Goal: Task Accomplishment & Management: Use online tool/utility

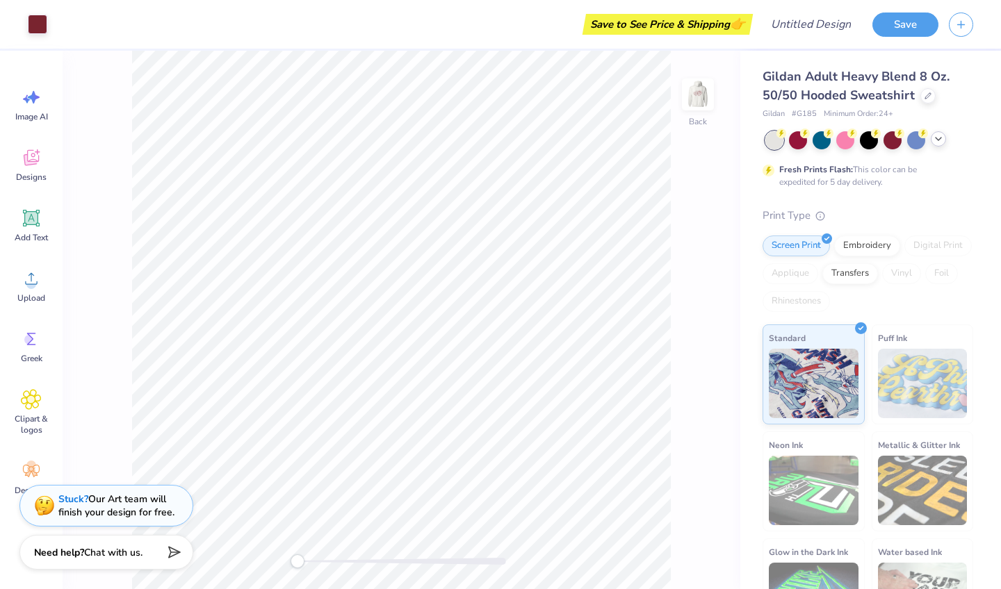
click at [937, 138] on icon at bounding box center [938, 138] width 11 height 11
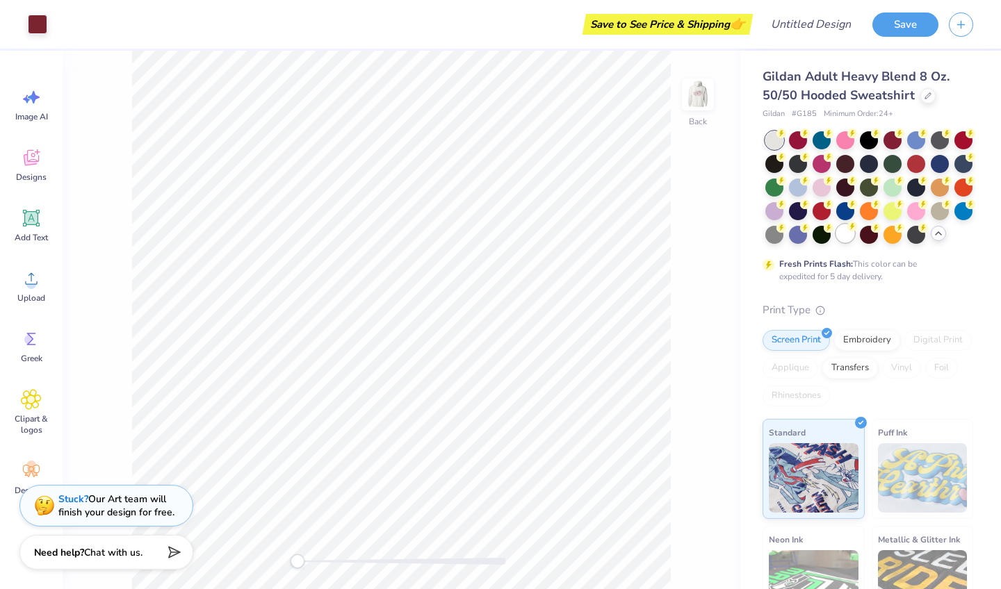
click at [848, 236] on div at bounding box center [845, 233] width 18 height 18
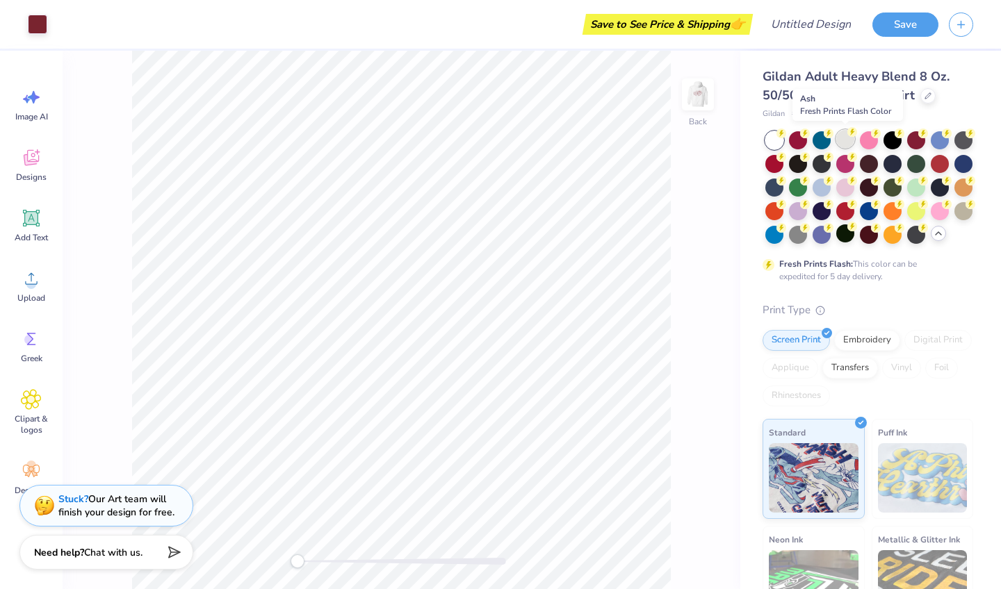
click at [840, 143] on div at bounding box center [845, 139] width 18 height 18
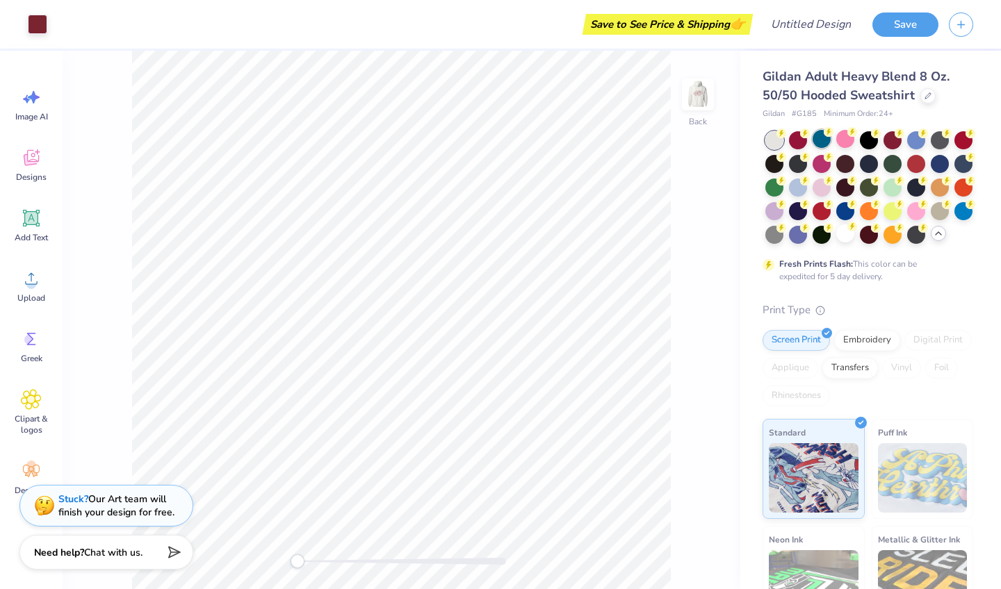
click at [818, 146] on div at bounding box center [821, 139] width 18 height 18
click at [920, 142] on div at bounding box center [916, 139] width 18 height 18
click at [799, 238] on div at bounding box center [798, 233] width 18 height 18
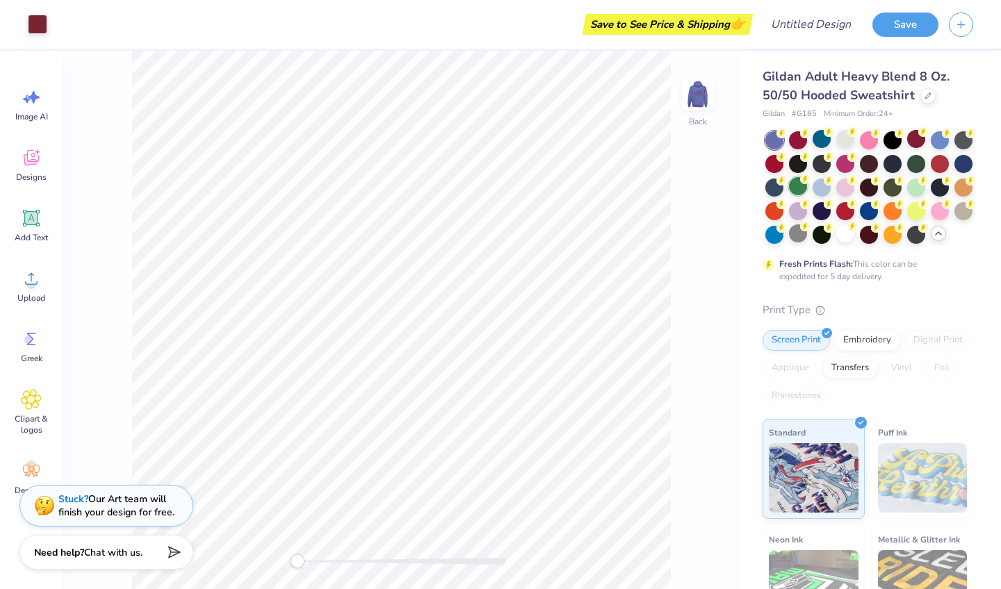
click at [794, 189] on div at bounding box center [798, 186] width 18 height 18
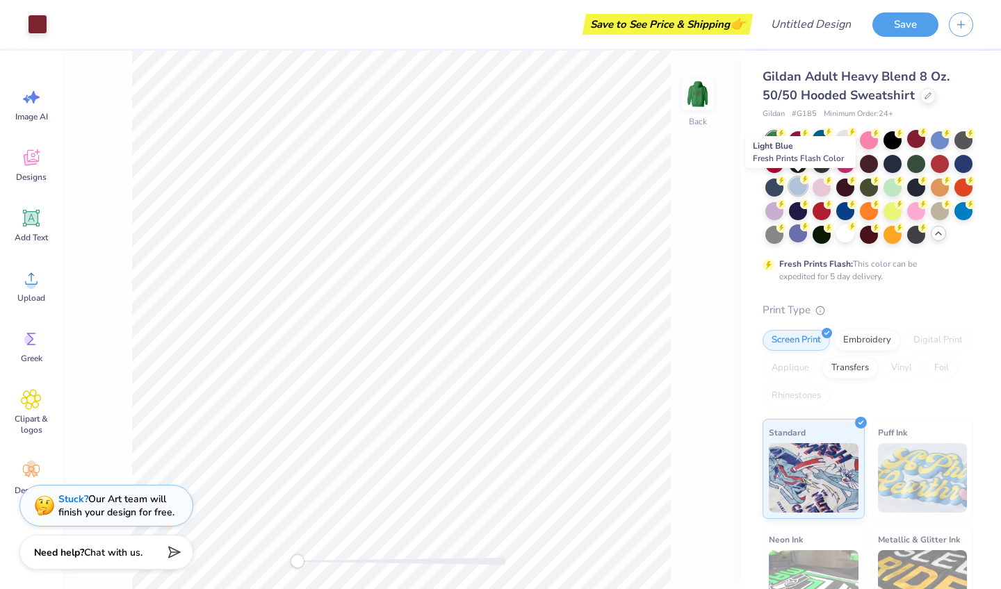
click at [800, 188] on div at bounding box center [798, 186] width 18 height 18
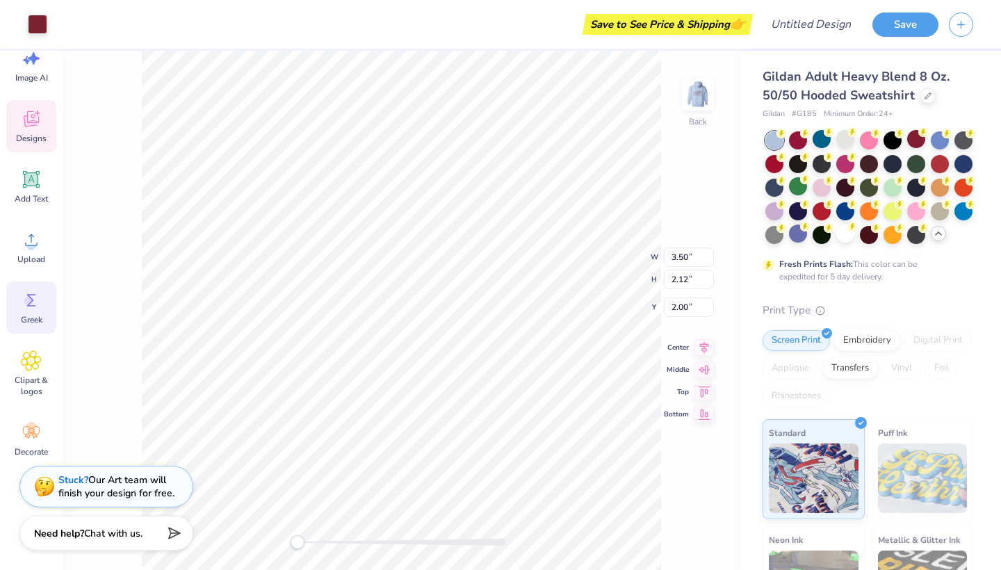
scroll to position [39, 0]
click at [37, 130] on div "Designs" at bounding box center [31, 126] width 50 height 52
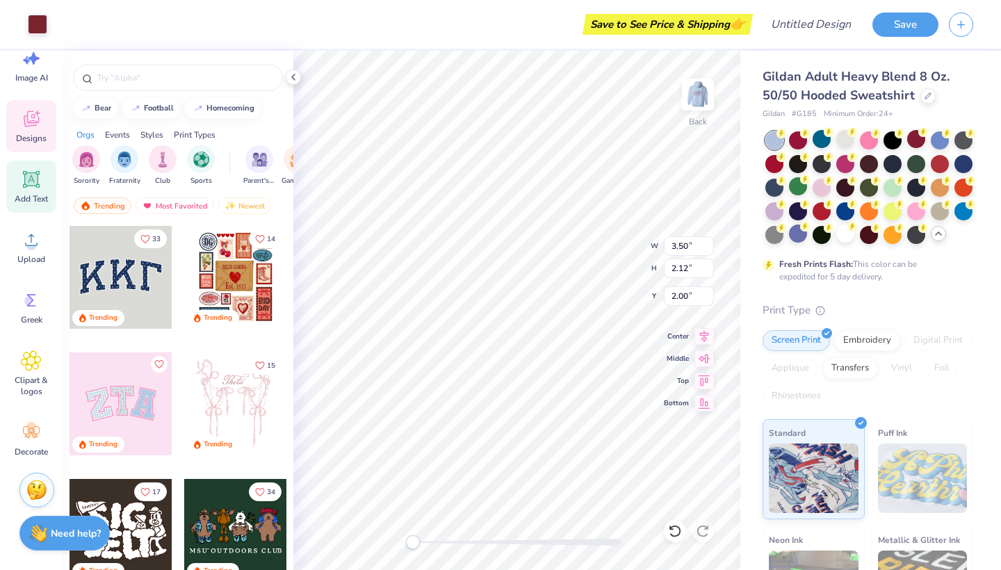
click at [28, 186] on icon at bounding box center [31, 179] width 17 height 17
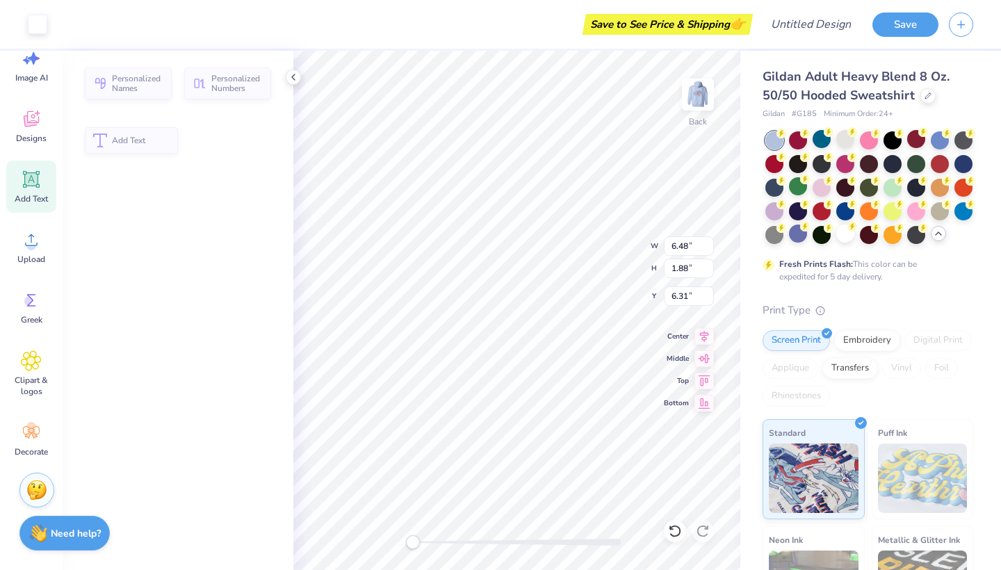
type input "6.48"
type input "1.88"
type input "6.31"
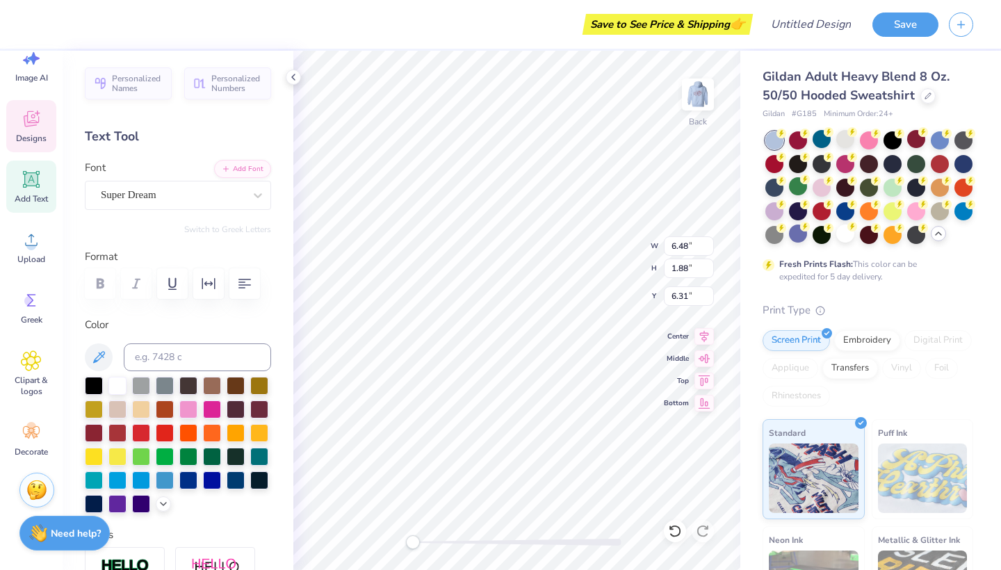
click at [22, 131] on div "Designs" at bounding box center [31, 126] width 50 height 52
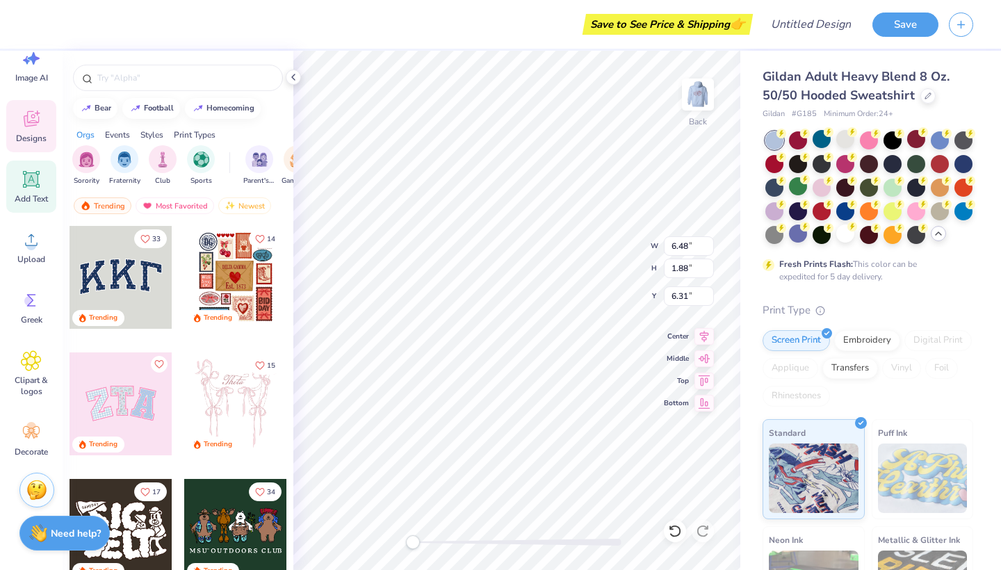
click at [32, 198] on span "Add Text" at bounding box center [31, 198] width 33 height 11
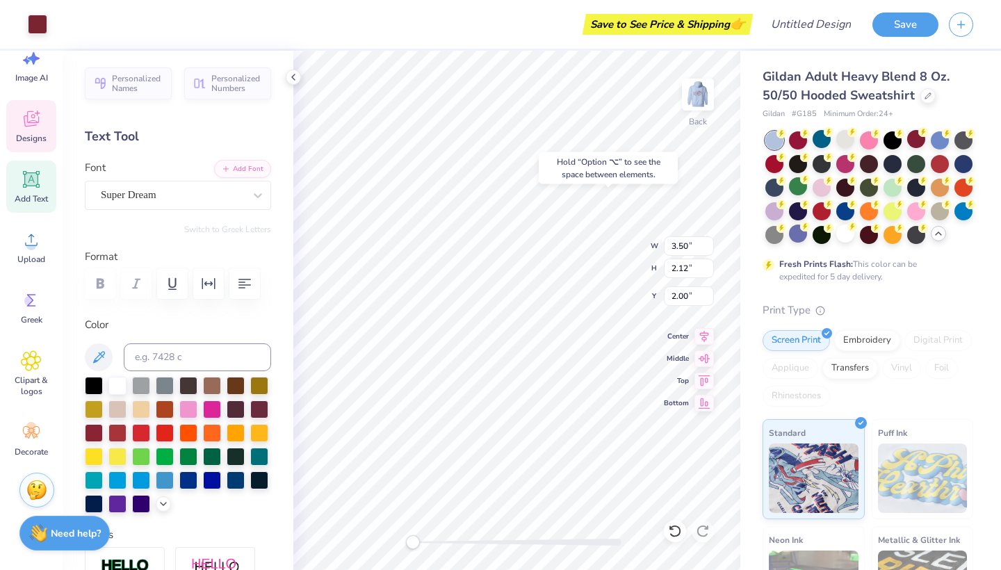
type input "2.00"
type input "0.44"
type input "3.44"
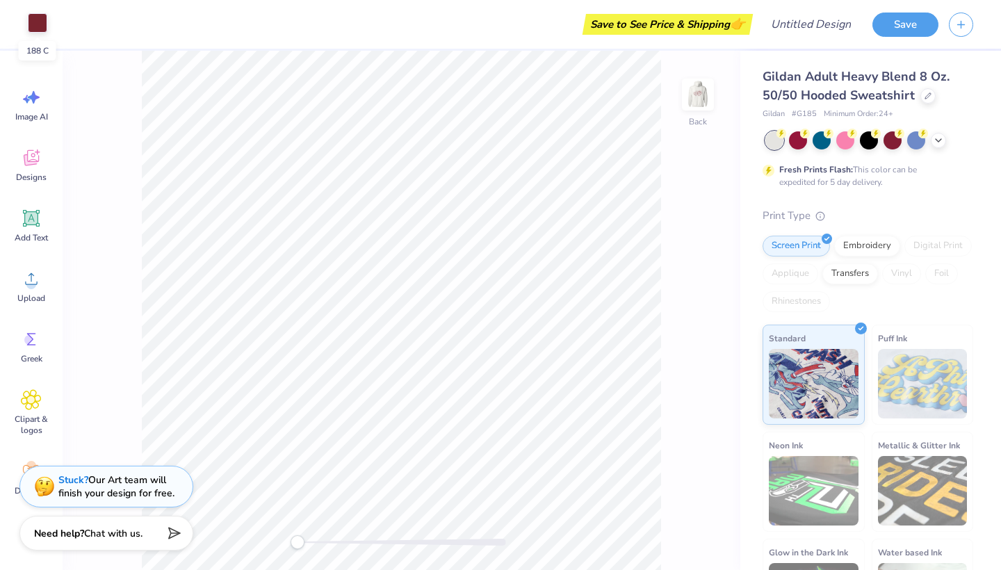
click at [34, 27] on div at bounding box center [37, 22] width 19 height 19
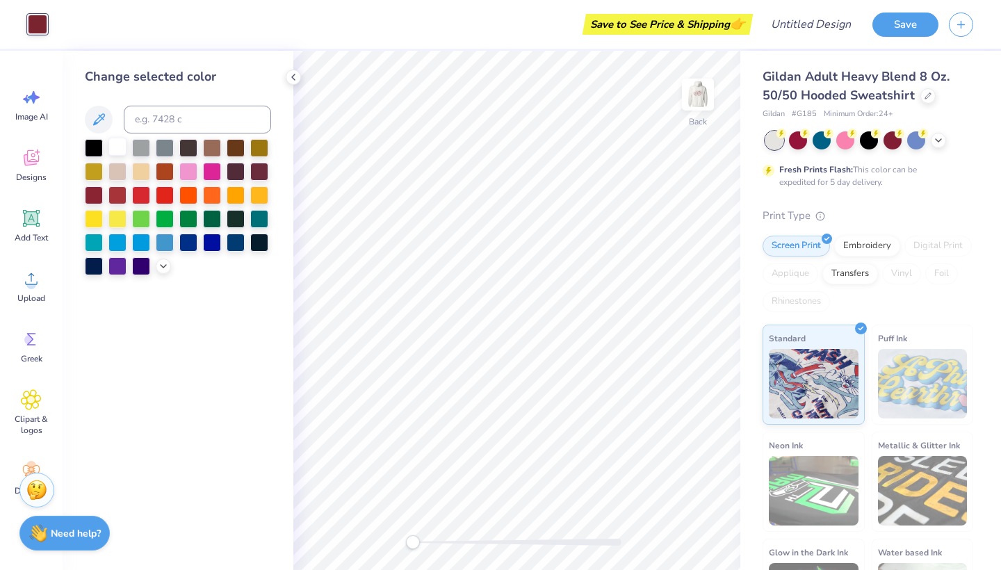
click at [117, 152] on div at bounding box center [117, 147] width 18 height 18
click at [938, 141] on icon at bounding box center [938, 138] width 11 height 11
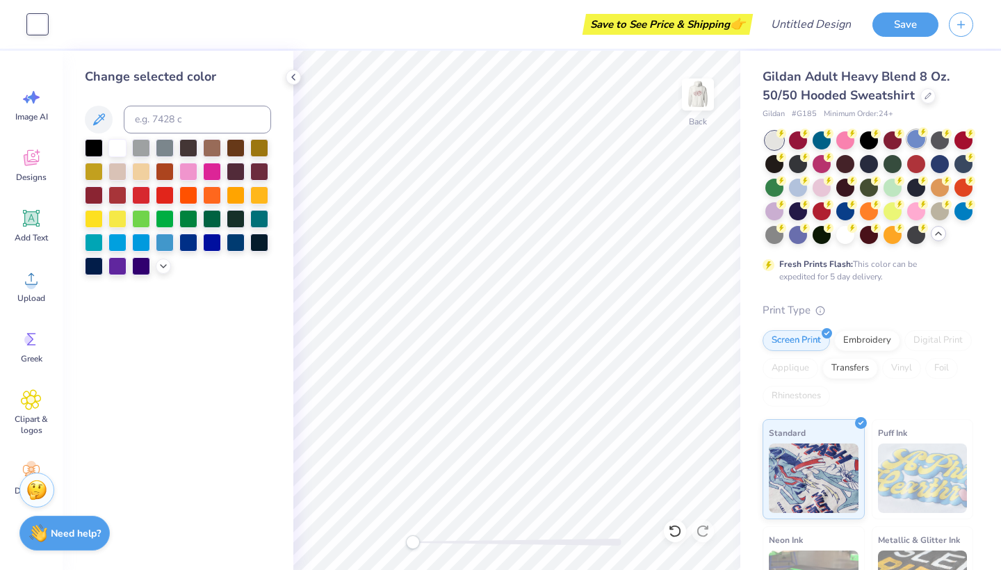
click at [911, 140] on div at bounding box center [916, 139] width 18 height 18
click at [702, 93] on img at bounding box center [698, 95] width 56 height 56
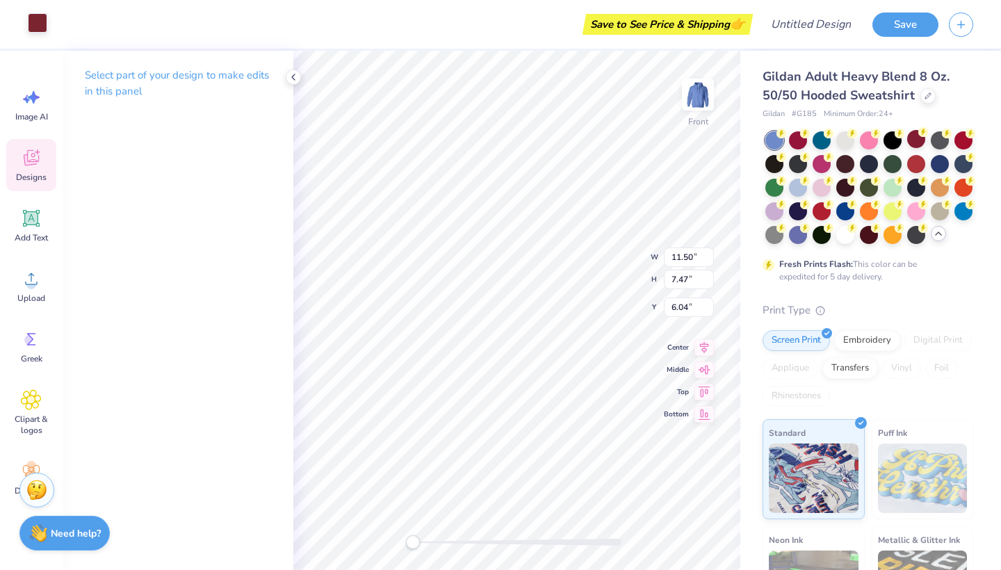
click at [35, 27] on div at bounding box center [37, 22] width 19 height 19
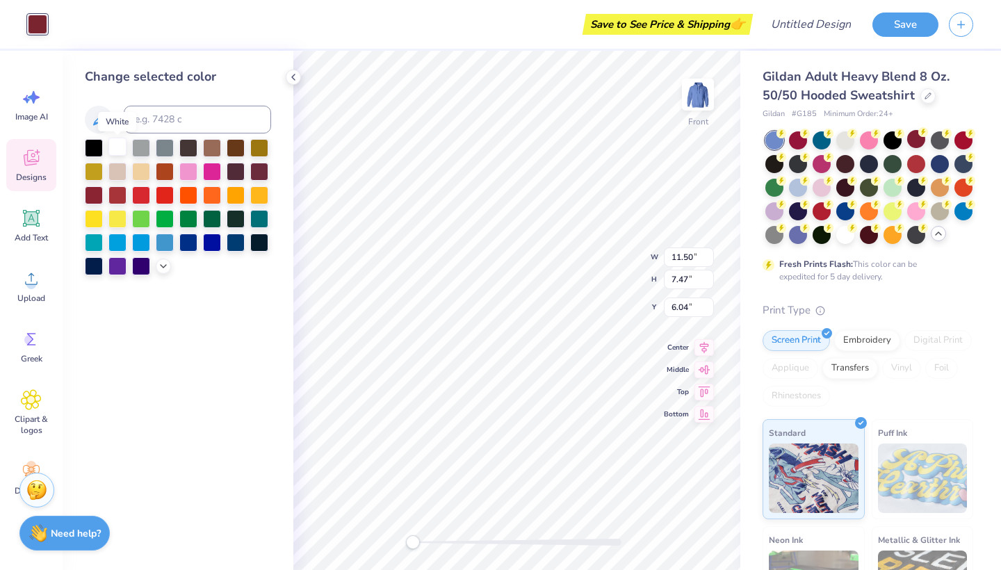
click at [112, 154] on div at bounding box center [117, 147] width 18 height 18
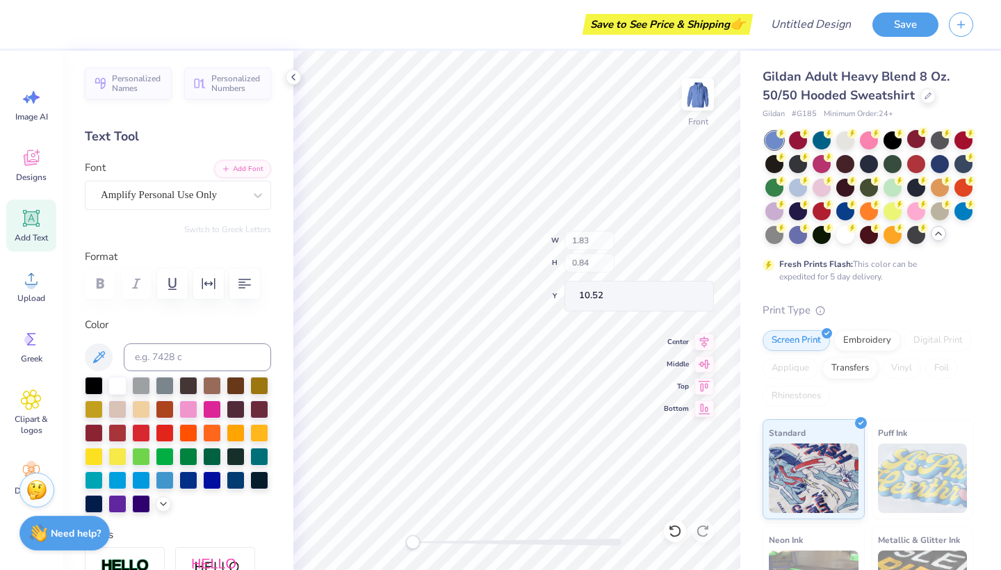
type input "1.51"
type input "0.77"
type input "9.77"
type textarea "Omega"
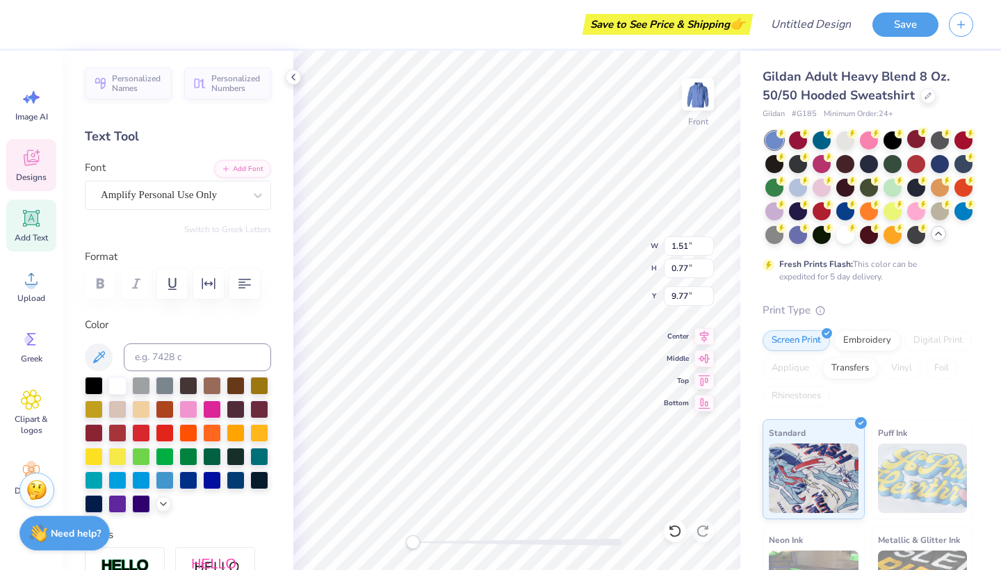
type input "1.83"
type input "0.84"
type input "10.52"
type textarea "Phu Alpha"
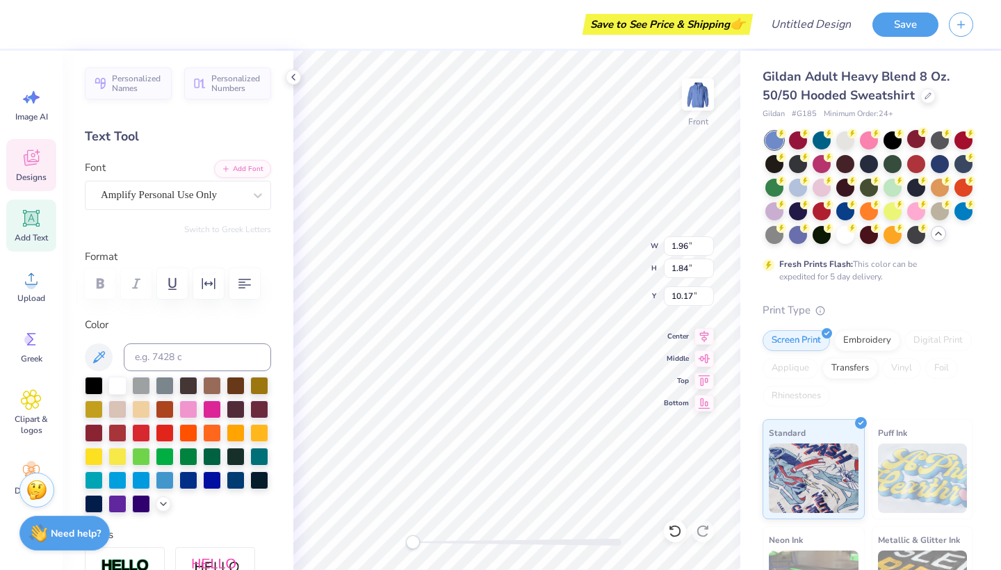
scroll to position [1, 0]
type textarea "Phu"
type textarea "Alpha"
type input "1.74"
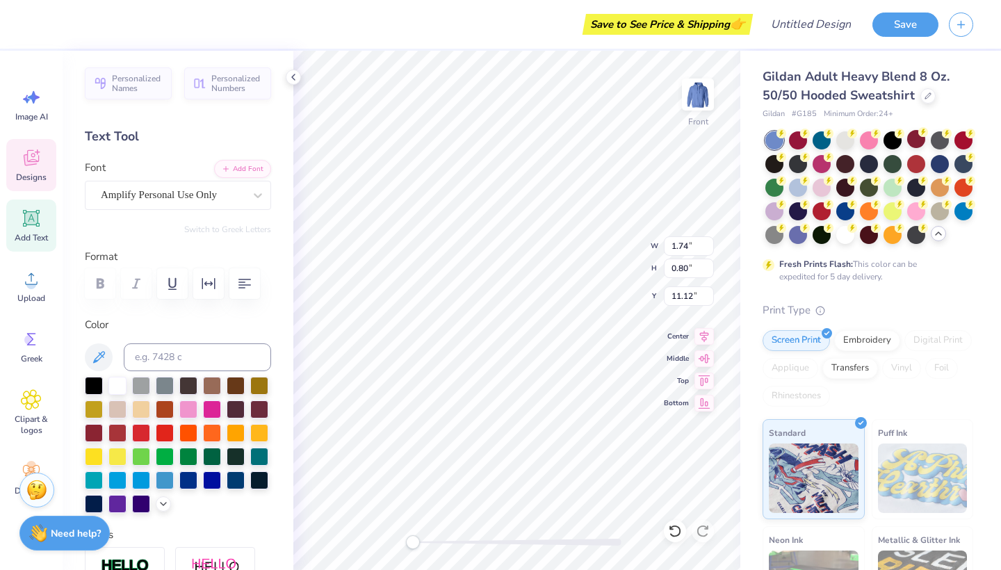
type input "0.71"
type input "9.80"
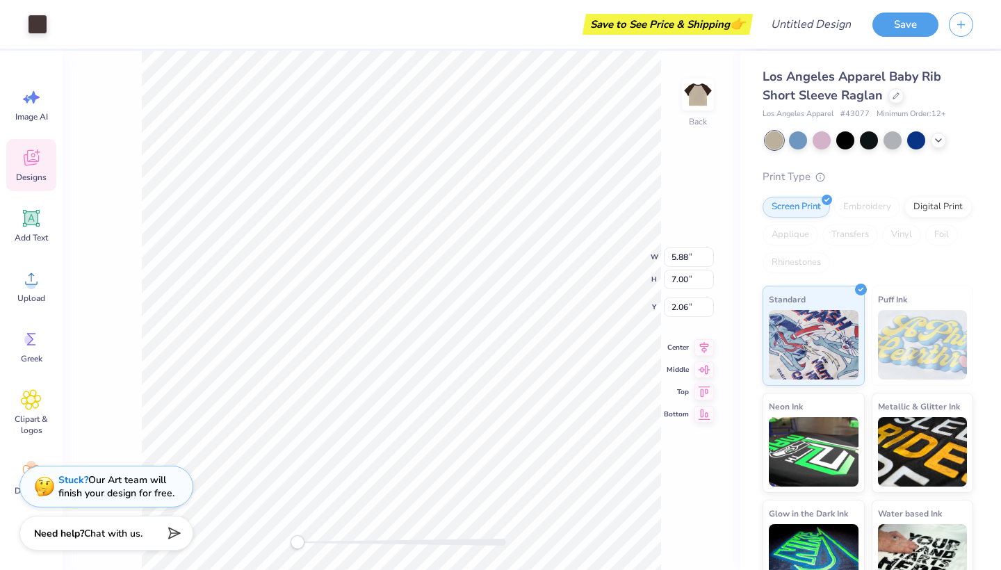
type input "2.07"
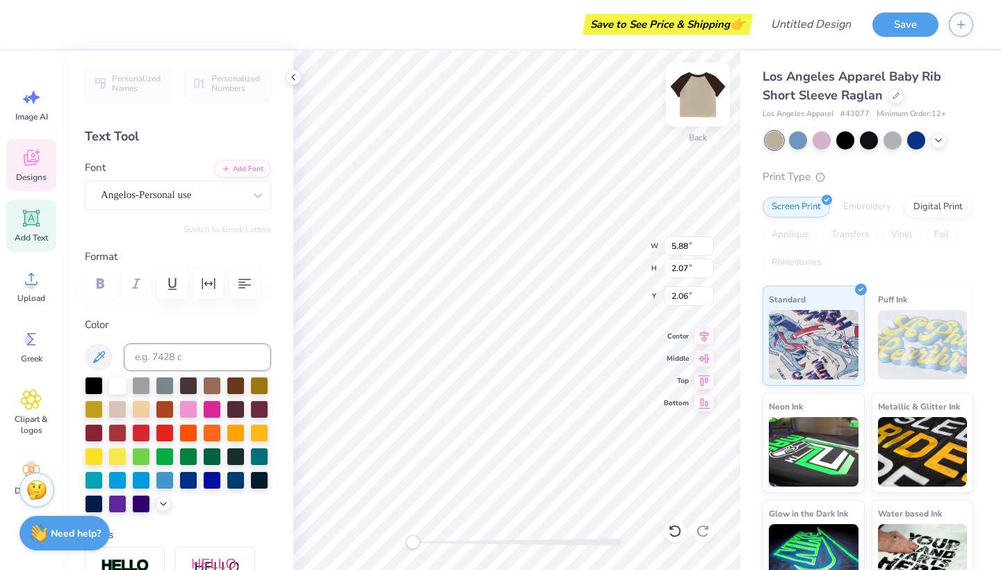
type textarea "h"
type textarea "P"
type textarea "OPhiA"
type input "5.16"
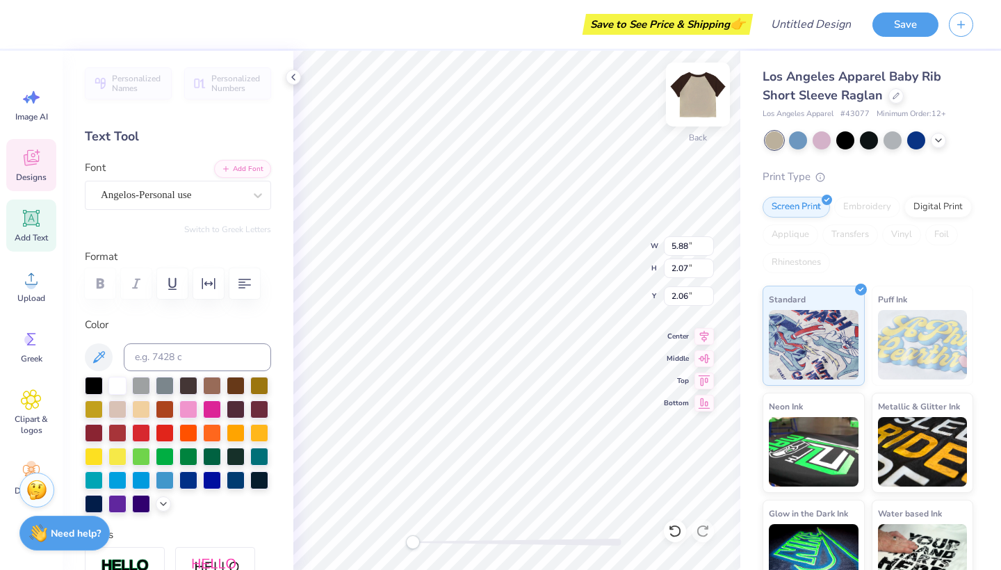
type input "0.54"
type input "8.52"
